Goal: Information Seeking & Learning: Check status

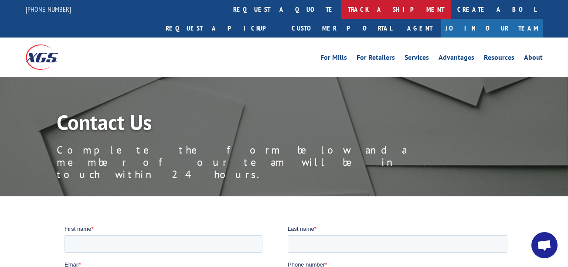
click at [342, 8] on link "track a shipment" at bounding box center [396, 9] width 109 height 19
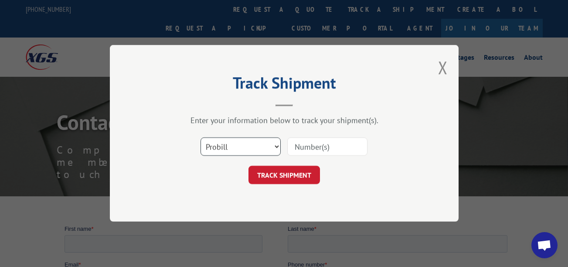
click at [238, 148] on select "Select category... Probill BOL PO" at bounding box center [241, 147] width 80 height 18
select select "bol"
click at [201, 138] on select "Select category... Probill BOL PO" at bounding box center [241, 147] width 80 height 18
click at [312, 153] on input at bounding box center [327, 147] width 80 height 18
paste input "17603615"
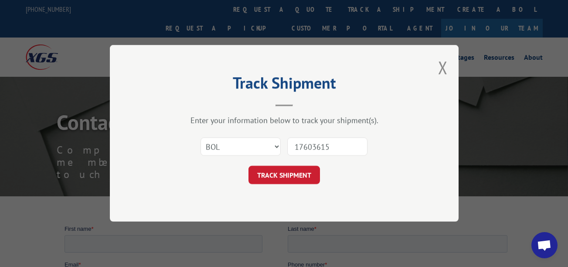
type input "17603615"
click at [249, 155] on select "Select category... Probill BOL PO" at bounding box center [241, 147] width 80 height 18
select select "probill"
click at [201, 138] on select "Select category... Probill BOL PO" at bounding box center [241, 147] width 80 height 18
click at [268, 171] on button "TRACK SHIPMENT" at bounding box center [285, 175] width 72 height 18
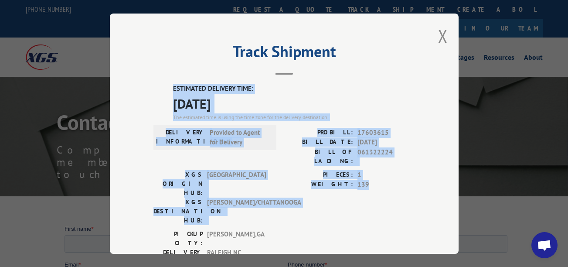
drag, startPoint x: 154, startPoint y: 87, endPoint x: 417, endPoint y: 175, distance: 278.3
click at [417, 175] on div "Track Shipment ESTIMATED DELIVERY TIME: [DATE] The estimated time is using the …" at bounding box center [284, 134] width 349 height 240
click at [212, 92] on label "ESTIMATED DELIVERY TIME:" at bounding box center [294, 89] width 242 height 10
click at [179, 91] on label "ESTIMATED DELIVERY TIME:" at bounding box center [294, 89] width 242 height 10
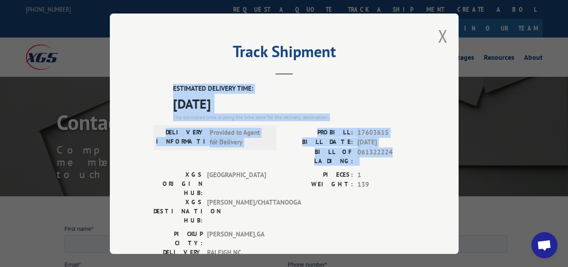
drag, startPoint x: 170, startPoint y: 85, endPoint x: 406, endPoint y: 154, distance: 245.4
click at [406, 154] on div "ESTIMATED DELIVERY TIME: [DATE] The estimated time is using the time zone for t…" at bounding box center [285, 241] width 262 height 314
copy div "ESTIMATED DELIVERY TIME: [DATE] The estimated time is using the time zone for t…"
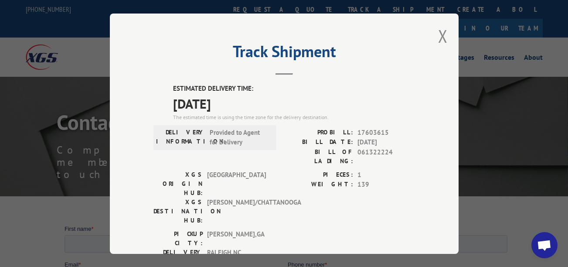
click at [434, 36] on div "Track Shipment ESTIMATED DELIVERY TIME: [DATE] The estimated time is using the …" at bounding box center [284, 134] width 349 height 240
